Goal: Information Seeking & Learning: Learn about a topic

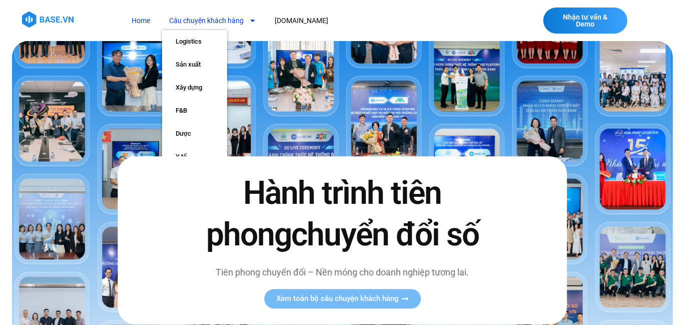
click at [225, 21] on link "Câu chuyện khách hàng" at bounding box center [213, 21] width 102 height 19
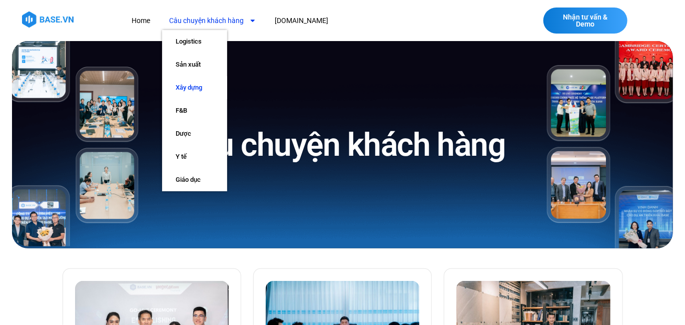
click at [185, 83] on link "Xây dựng" at bounding box center [194, 87] width 65 height 23
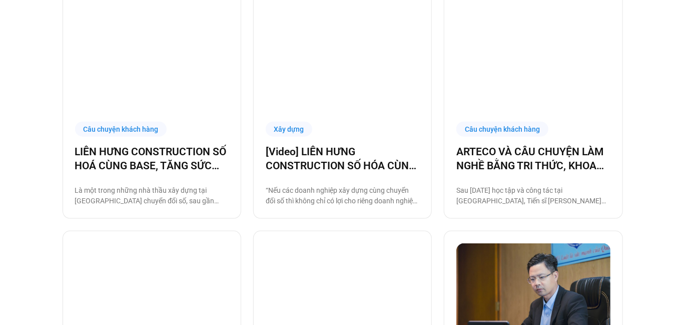
scroll to position [550, 0]
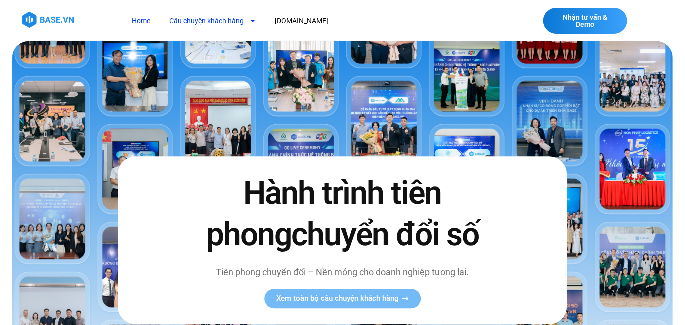
click at [208, 17] on link "Câu chuyện khách hàng" at bounding box center [213, 21] width 102 height 19
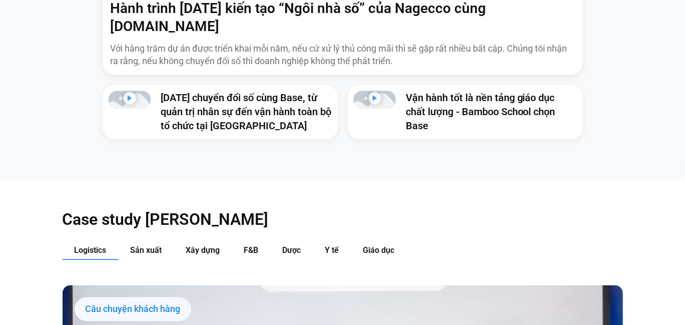
scroll to position [1058, 0]
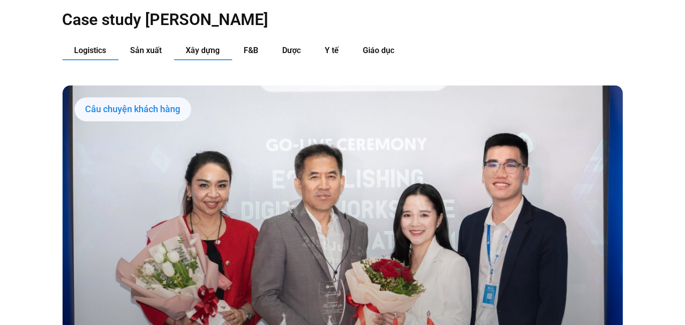
click at [225, 42] on button "Xây dựng" at bounding box center [203, 51] width 58 height 19
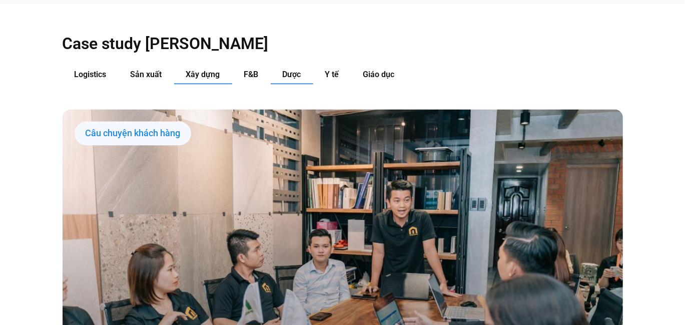
scroll to position [958, 0]
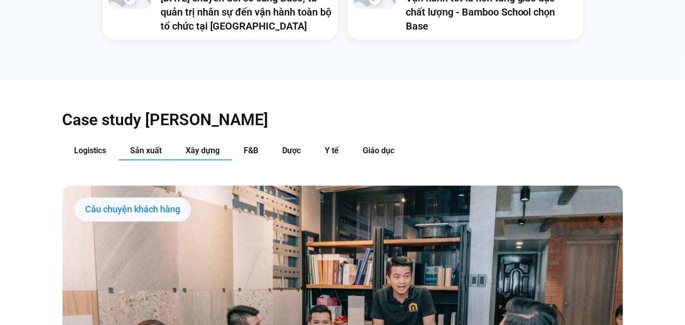
click at [165, 142] on button "Sản xuất" at bounding box center [147, 151] width 56 height 19
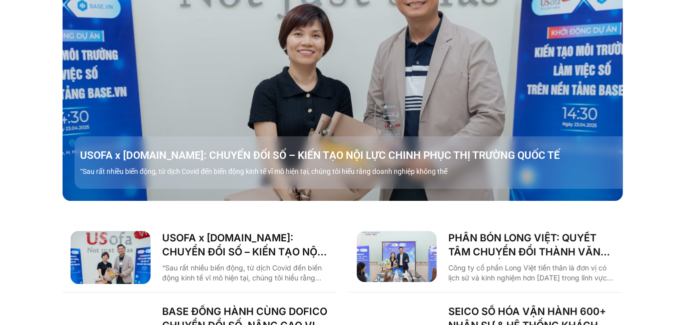
scroll to position [1058, 0]
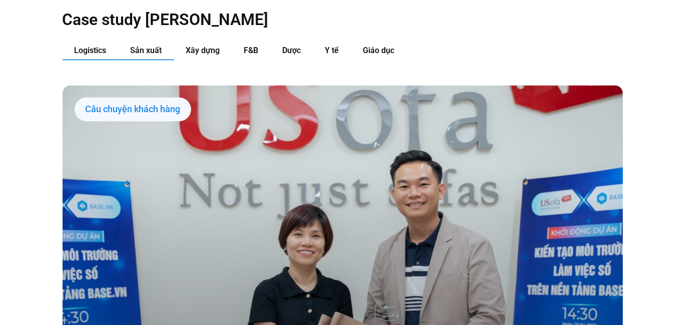
click at [92, 46] on span "Logistics" at bounding box center [91, 51] width 32 height 10
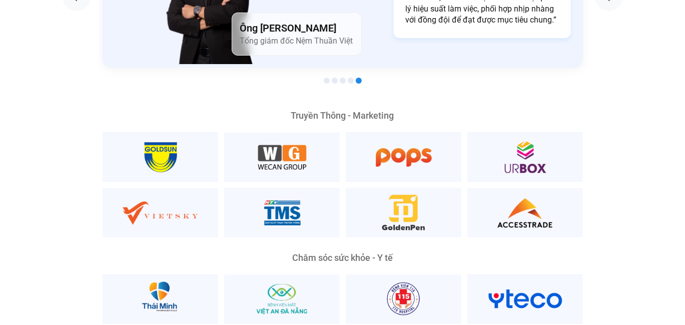
scroll to position [1652, 0]
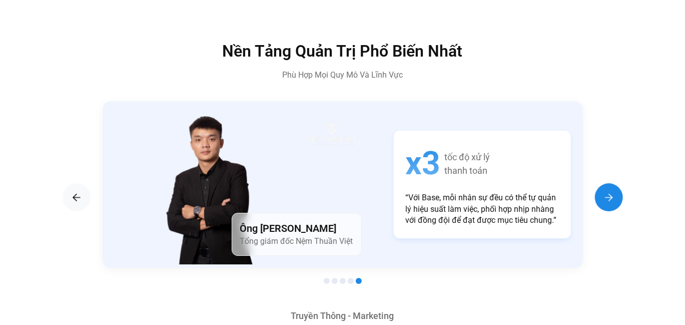
click at [605, 191] on img "Next slide" at bounding box center [609, 197] width 12 height 12
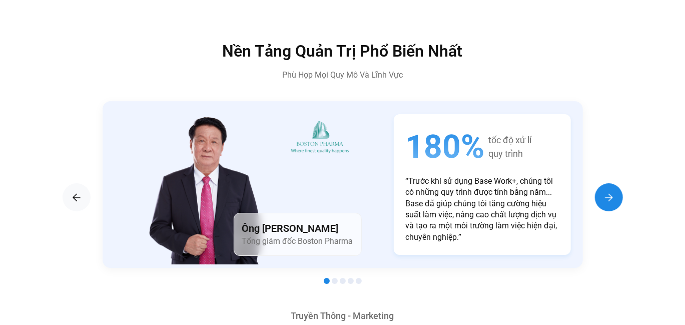
click at [605, 191] on img "Next slide" at bounding box center [609, 197] width 12 height 12
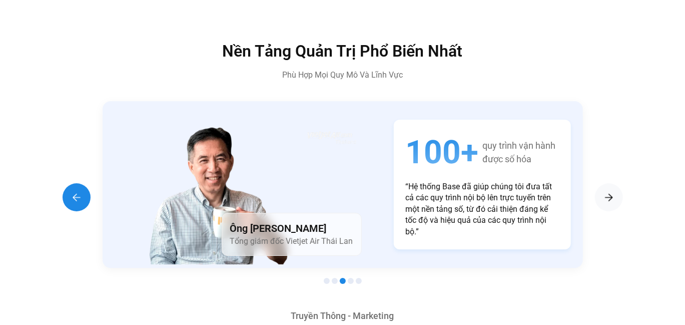
click at [78, 183] on div "Previous slide" at bounding box center [77, 197] width 28 height 28
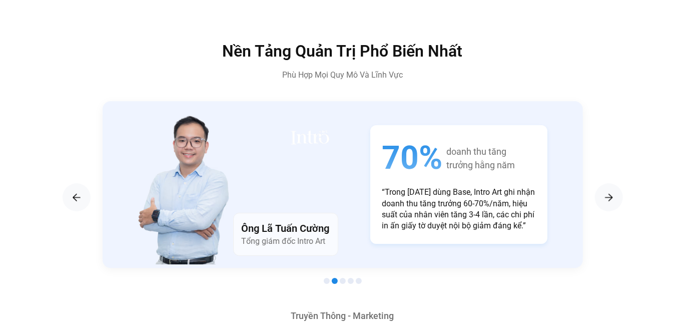
click at [500, 187] on p "“Trong 3 năm dùng Base, Intro Art ghi nhận doanh thu tăng trưởng 60-70%/năm, hi…" at bounding box center [458, 209] width 153 height 45
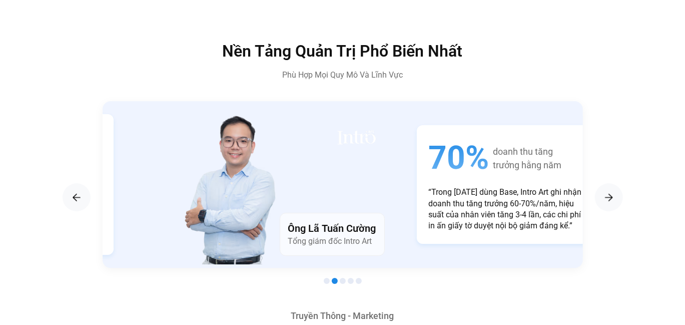
click at [525, 187] on p "“Trong 3 năm dùng Base, Intro Art ghi nhận doanh thu tăng trưởng 60-70%/năm, hi…" at bounding box center [505, 209] width 153 height 45
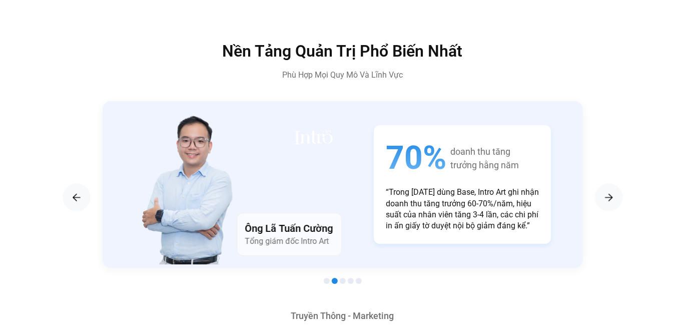
click at [504, 187] on p "“Trong 3 năm dùng Base, Intro Art ghi nhận doanh thu tăng trưởng 60-70%/năm, hi…" at bounding box center [462, 209] width 153 height 45
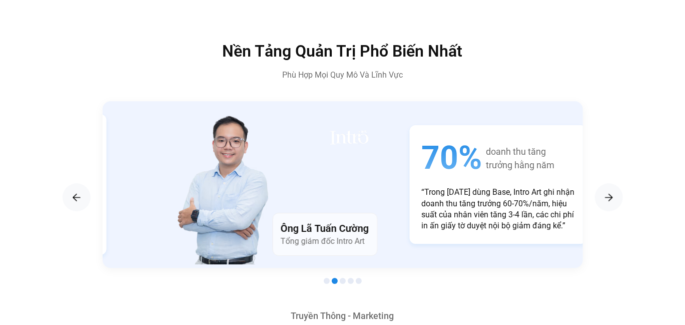
click at [519, 187] on p "“Trong 3 năm dùng Base, Intro Art ghi nhận doanh thu tăng trưởng 60-70%/năm, hi…" at bounding box center [497, 209] width 153 height 45
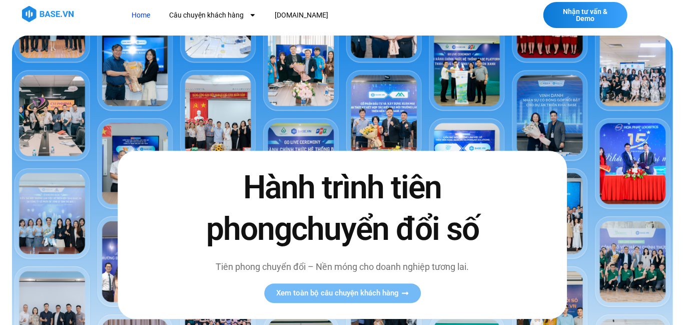
scroll to position [0, 0]
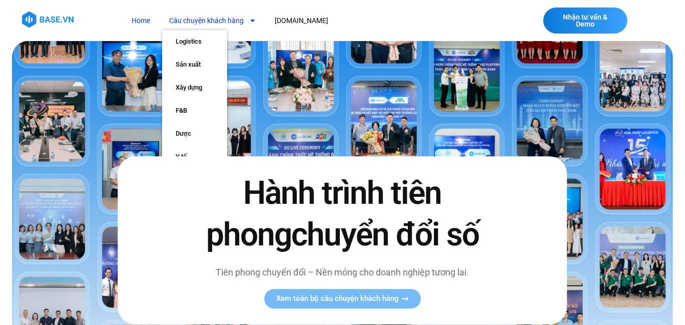
click at [220, 22] on link "Câu chuyện khách hàng" at bounding box center [213, 21] width 102 height 19
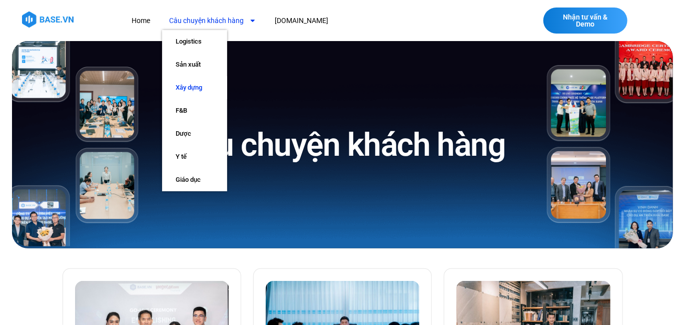
click at [197, 84] on link "Xây dựng" at bounding box center [194, 87] width 65 height 23
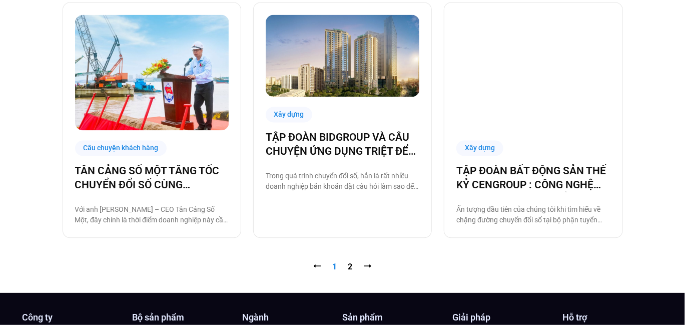
scroll to position [1151, 0]
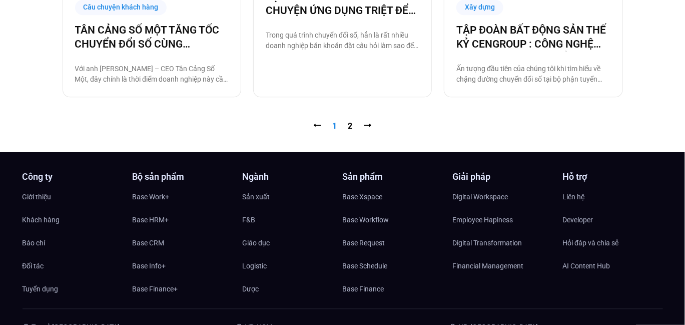
click at [344, 124] on nav "⭠ Trang 1 Trang 2 ⭢" at bounding box center [343, 126] width 561 height 12
click at [346, 123] on nav "⭠ Trang 1 Trang 2 ⭢" at bounding box center [343, 126] width 561 height 12
click at [349, 123] on link "Trang 2" at bounding box center [350, 126] width 5 height 10
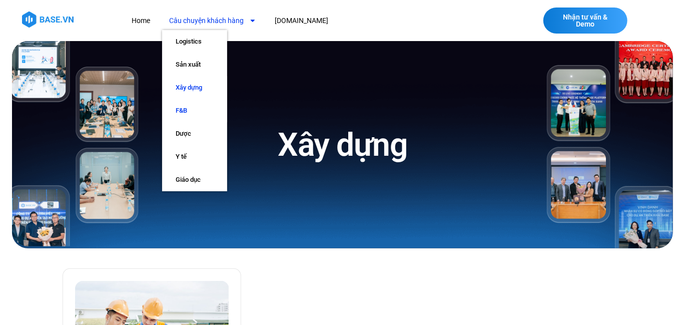
click at [191, 114] on link "F&B" at bounding box center [194, 110] width 65 height 23
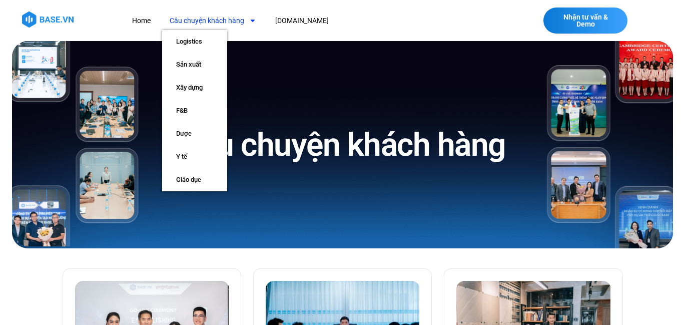
click at [222, 20] on link "Câu chuyện khách hàng" at bounding box center [213, 21] width 102 height 19
click at [180, 65] on link "Sản xuất" at bounding box center [194, 64] width 65 height 23
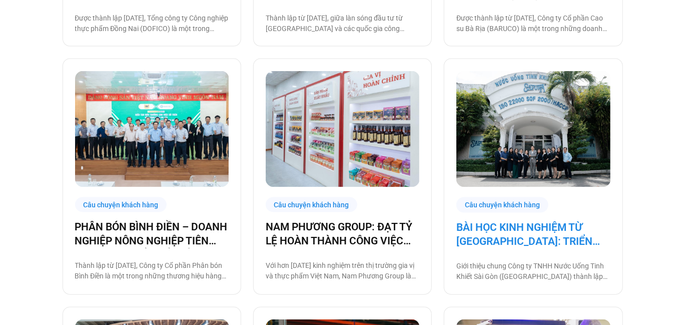
scroll to position [956, 0]
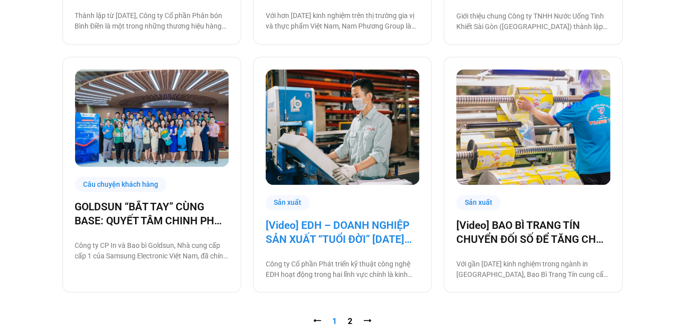
click at [367, 233] on link "[Video] EDH – DOANH NGHIỆP SẢN XUẤT “TUỔI ĐỜI” 30 NĂM VÀ CÂU CHUYỆN CHUYỂN ĐỔI …" at bounding box center [343, 232] width 154 height 28
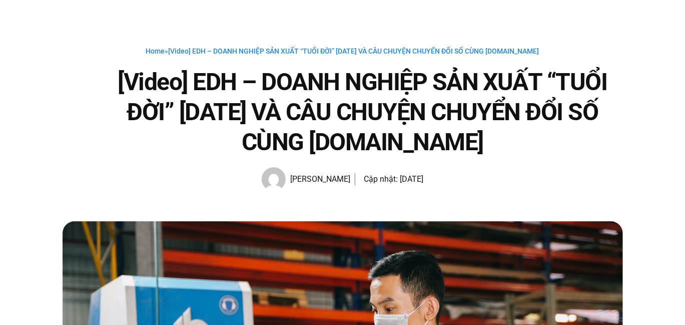
scroll to position [50, 0]
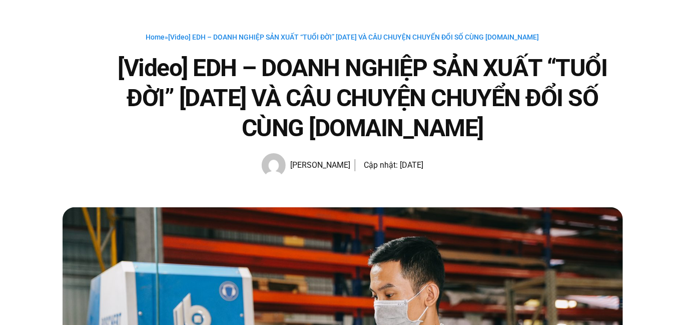
click at [208, 40] on span "[Video] EDH – DOANH NGHIỆP SẢN XUẤT “TUỔI ĐỜI” [DATE] VÀ CÂU CHUYỆN CHUYỂN ĐỔI …" at bounding box center [354, 37] width 371 height 8
drag, startPoint x: 208, startPoint y: 68, endPoint x: 259, endPoint y: 70, distance: 51.6
click at [259, 70] on h1 "[Video] EDH – DOANH NGHIỆP SẢN XUẤT “TUỔI ĐỜI” [DATE] VÀ CÂU CHUYỆN CHUYỂN ĐỔI …" at bounding box center [363, 98] width 521 height 90
click at [243, 67] on h1 "[Video] EDH – DOANH NGHIỆP SẢN XUẤT “TUỔI ĐỜI” [DATE] VÀ CÂU CHUYỆN CHUYỂN ĐỔI …" at bounding box center [363, 98] width 521 height 90
drag, startPoint x: 238, startPoint y: 67, endPoint x: 199, endPoint y: 68, distance: 39.0
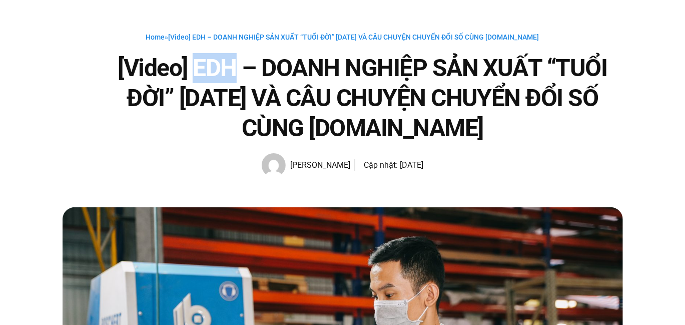
click at [199, 68] on h1 "[Video] EDH – DOANH NGHIỆP SẢN XUẤT “TUỔI ĐỜI” [DATE] VÀ CÂU CHUYỆN CHUYỂN ĐỔI …" at bounding box center [363, 98] width 521 height 90
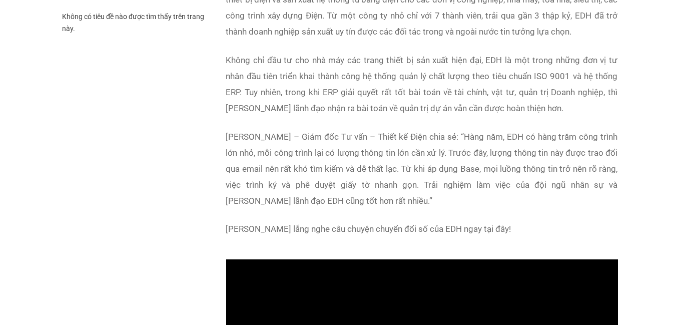
scroll to position [550, 0]
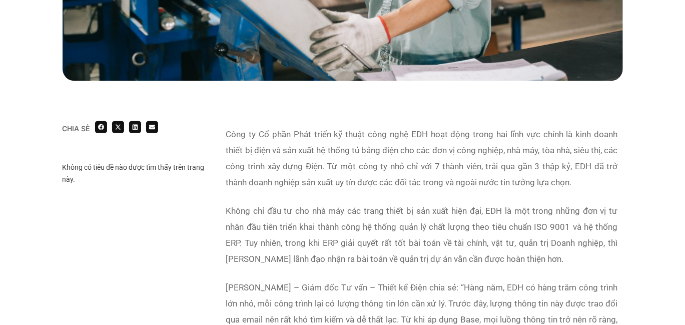
click at [305, 143] on p "Công ty Cổ phần Phát triển kỹ thuật công nghệ EDH hoạt động trong hai lĩnh vực …" at bounding box center [422, 158] width 392 height 64
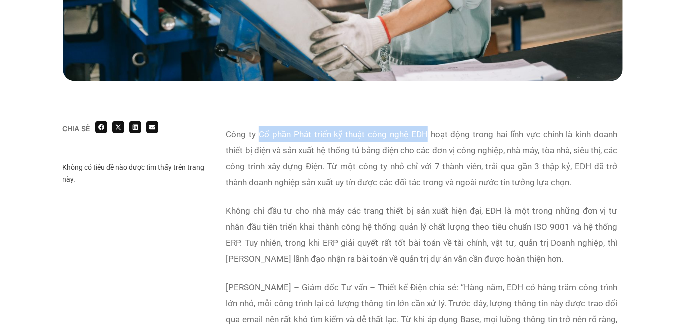
drag, startPoint x: 259, startPoint y: 131, endPoint x: 427, endPoint y: 133, distance: 168.7
click at [427, 133] on p "Công ty Cổ phần Phát triển kỹ thuật công nghệ EDH hoạt động trong hai lĩnh vực …" at bounding box center [422, 158] width 392 height 64
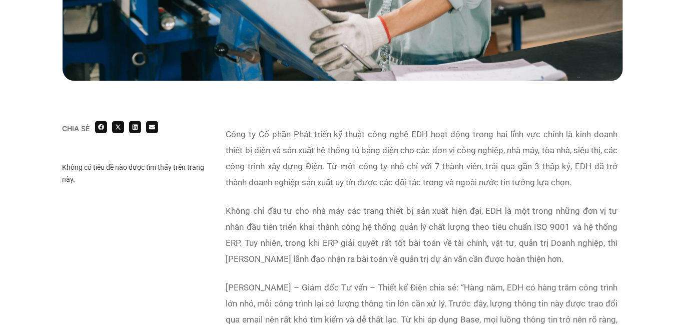
click at [264, 147] on p "Công ty Cổ phần Phát triển kỹ thuật công nghệ EDH hoạt động trong hai lĩnh vực …" at bounding box center [422, 158] width 392 height 64
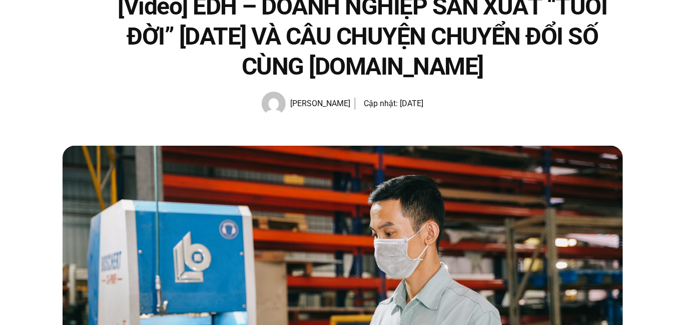
scroll to position [0, 0]
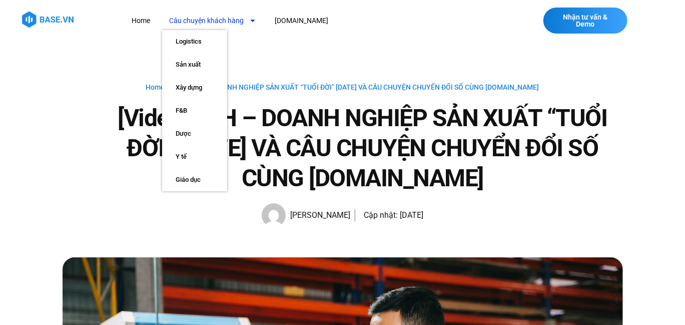
click at [201, 12] on link "Câu chuyện khách hàng" at bounding box center [213, 21] width 102 height 19
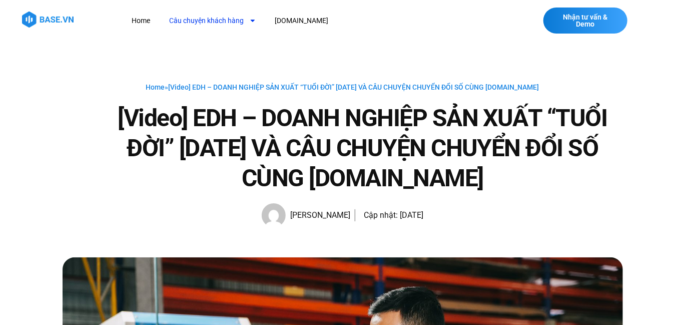
click at [201, 12] on link "Câu chuyện khách hàng" at bounding box center [213, 21] width 102 height 19
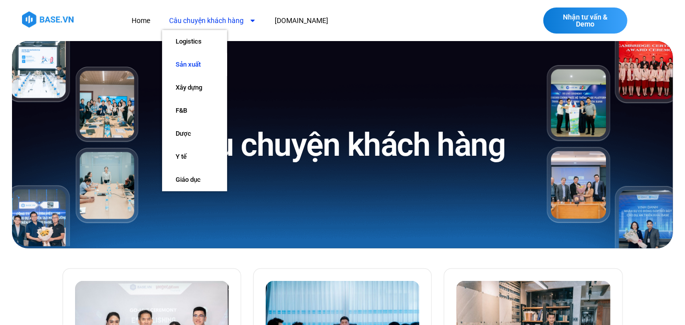
click at [196, 63] on link "Sản xuất" at bounding box center [194, 64] width 65 height 23
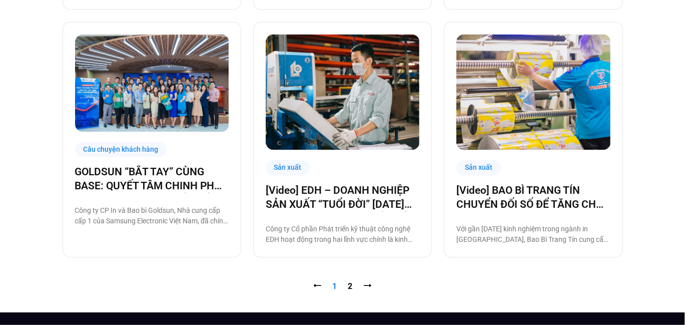
scroll to position [1001, 0]
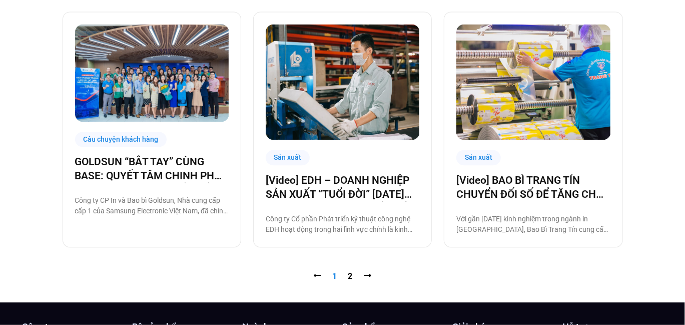
click at [353, 273] on nav "⭠ Trang 1 Trang 2 ⭢" at bounding box center [343, 276] width 561 height 12
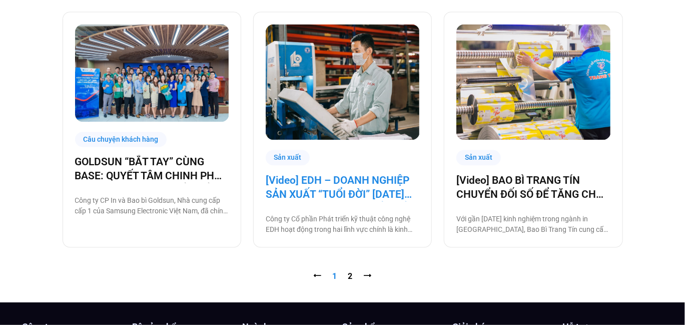
click at [356, 178] on link "[Video] EDH – DOANH NGHIỆP SẢN XUẤT “TUỔI ĐỜI” [DATE] VÀ CÂU CHUYỆN CHUYỂN ĐỔI …" at bounding box center [343, 187] width 154 height 28
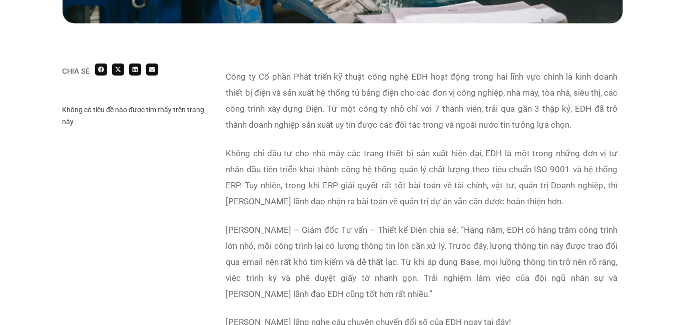
scroll to position [701, 0]
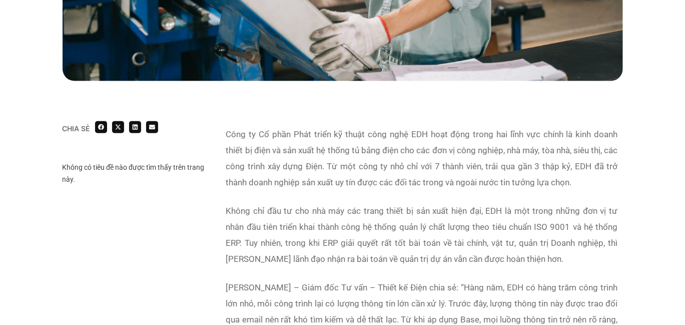
click at [422, 143] on p "Công ty Cổ phần Phát triển kỹ thuật công nghệ EDH hoạt động trong hai lĩnh vực …" at bounding box center [422, 158] width 392 height 64
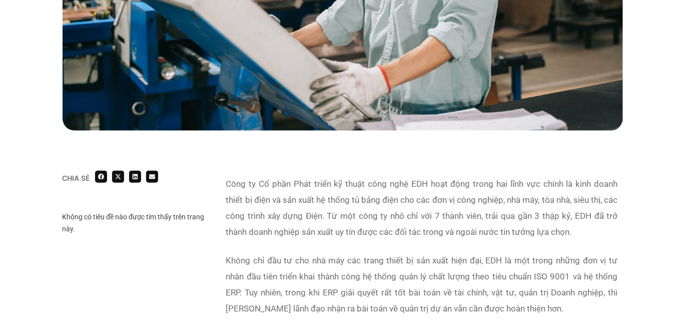
click at [385, 176] on p "Công ty Cổ phần Phát triển kỹ thuật công nghệ EDH hoạt động trong hai lĩnh vực …" at bounding box center [422, 208] width 392 height 64
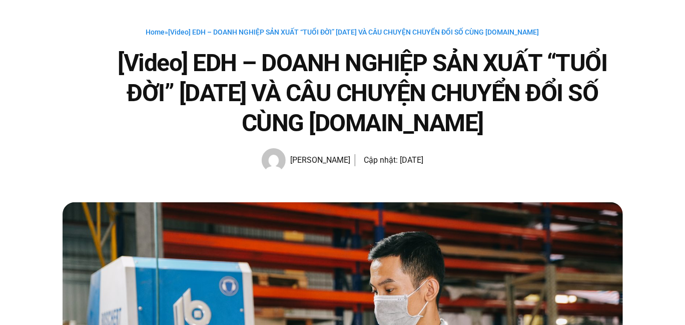
scroll to position [0, 0]
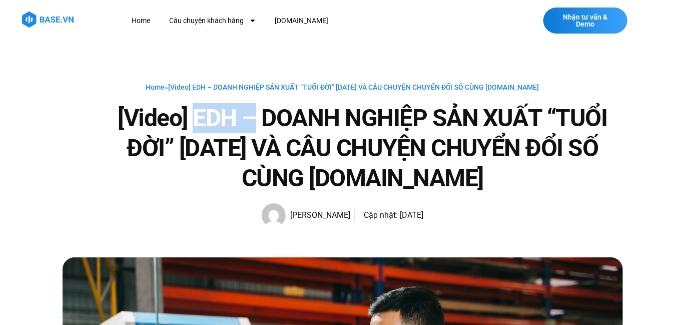
drag, startPoint x: 195, startPoint y: 109, endPoint x: 252, endPoint y: 118, distance: 57.8
click at [252, 118] on h1 "[Video] EDH – DOANH NGHIỆP SẢN XUẤT “TUỔI ĐỜI” 30 NĂM VÀ CÂU CHUYỆN CHUYỂN ĐỔI …" at bounding box center [363, 148] width 521 height 90
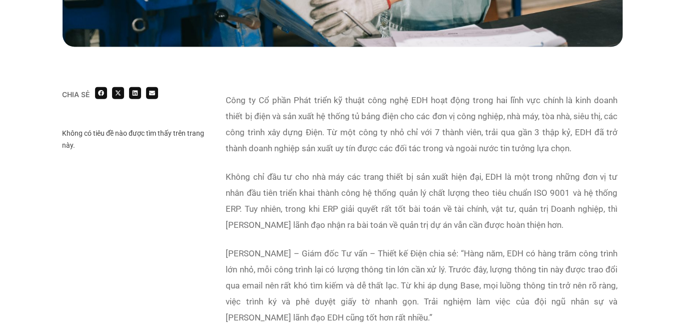
scroll to position [601, 0]
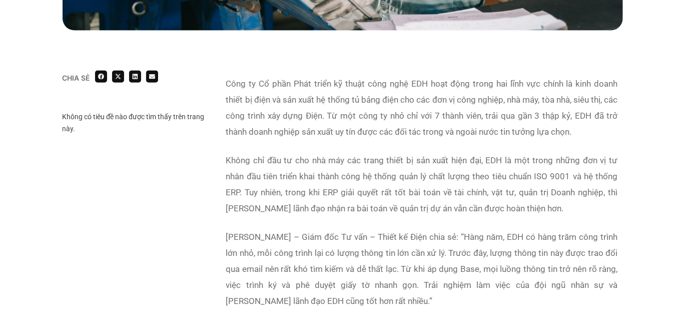
click at [414, 136] on p "Công ty Cổ phần Phát triển kỹ thuật công nghệ EDH hoạt động trong hai lĩnh vực …" at bounding box center [422, 108] width 392 height 64
click at [512, 87] on p "Công ty Cổ phần Phát triển kỹ thuật công nghệ EDH hoạt động trong hai lĩnh vực …" at bounding box center [422, 108] width 392 height 64
drag, startPoint x: 262, startPoint y: 99, endPoint x: 326, endPoint y: 95, distance: 64.2
click at [326, 95] on p "Công ty Cổ phần Phát triển kỹ thuật công nghệ EDH hoạt động trong hai lĩnh vực …" at bounding box center [422, 108] width 392 height 64
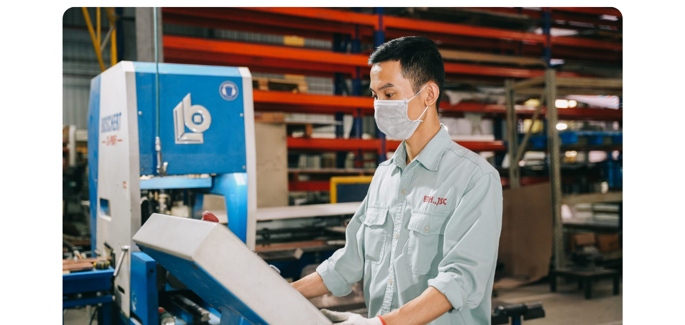
scroll to position [0, 0]
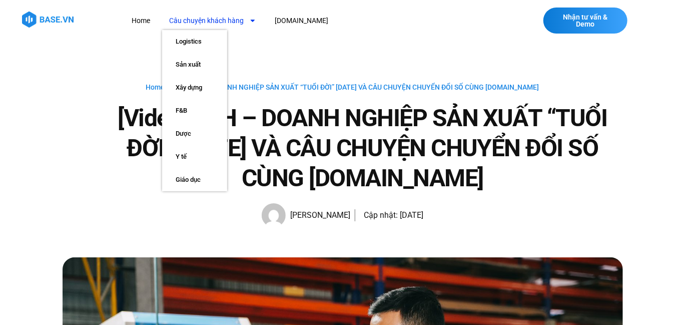
click at [215, 16] on link "Câu chuyện khách hàng" at bounding box center [213, 21] width 102 height 19
